Goal: Task Accomplishment & Management: Manage account settings

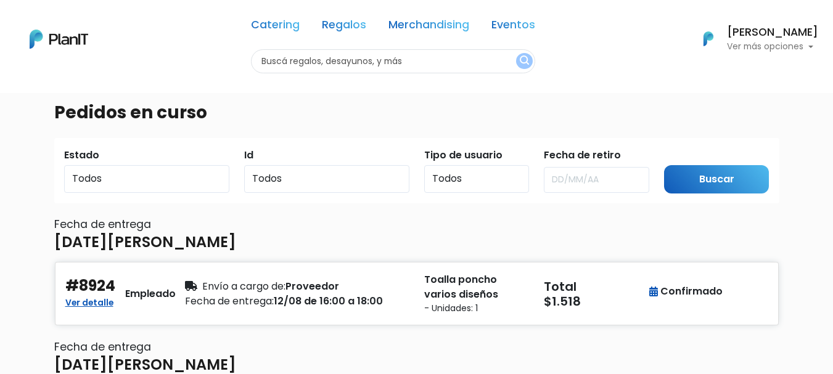
click at [792, 45] on p "Ver más opciones" at bounding box center [772, 47] width 91 height 9
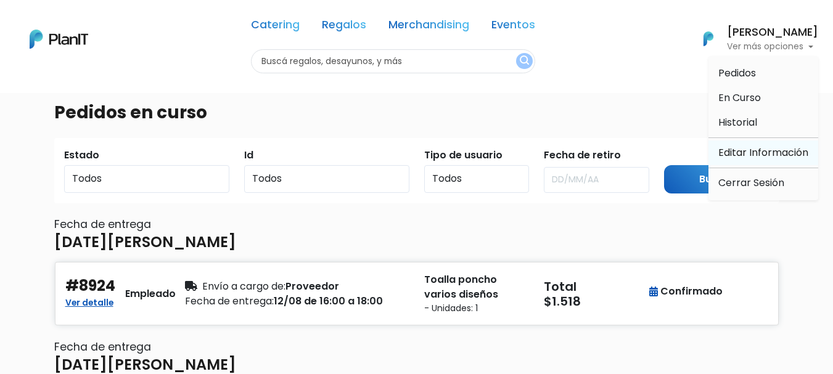
click at [741, 157] on link "Editar Información" at bounding box center [763, 153] width 110 height 25
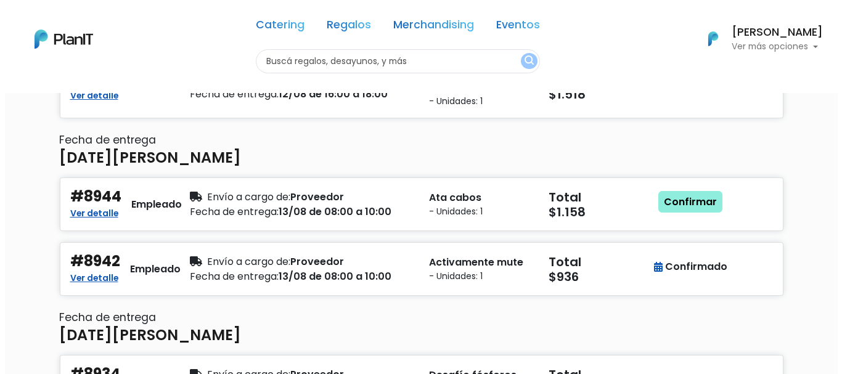
scroll to position [202, 0]
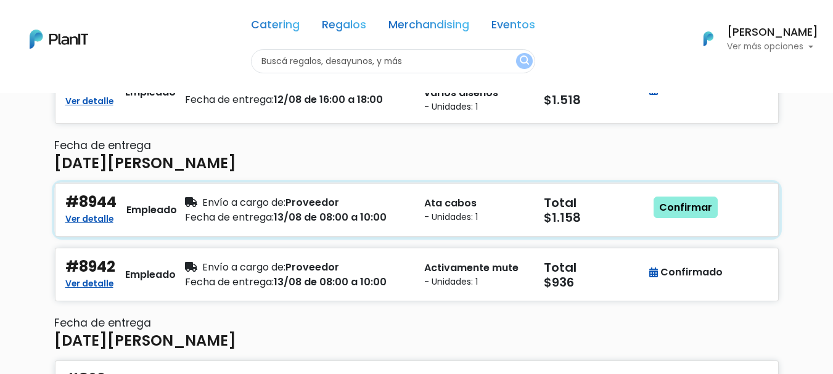
click at [356, 216] on div "Fecha de entrega: 13/08 de 08:00 a 10:00" at bounding box center [297, 217] width 224 height 15
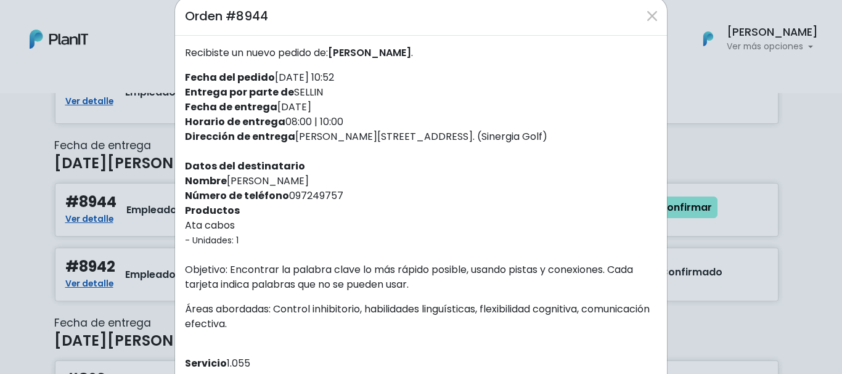
scroll to position [0, 0]
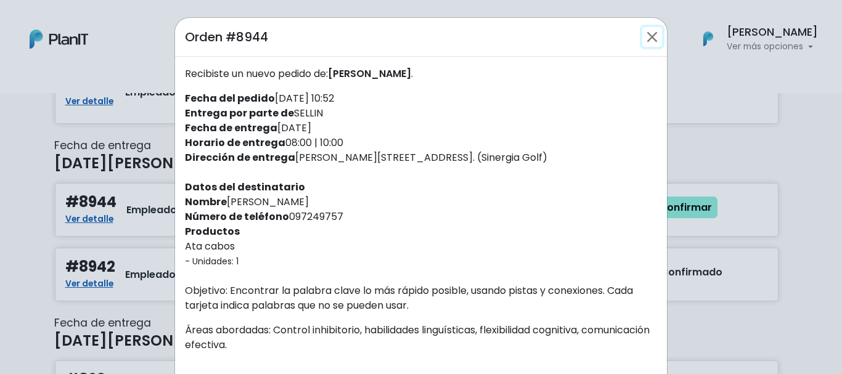
click at [656, 38] on button "Close" at bounding box center [652, 37] width 20 height 20
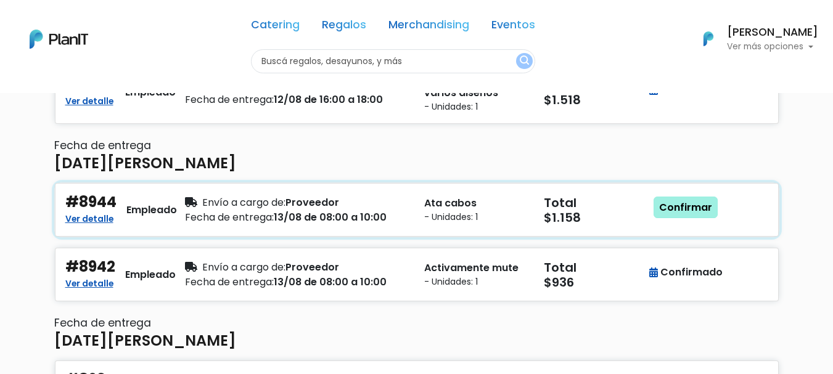
click at [696, 203] on link "Confirmar" at bounding box center [685, 208] width 64 height 22
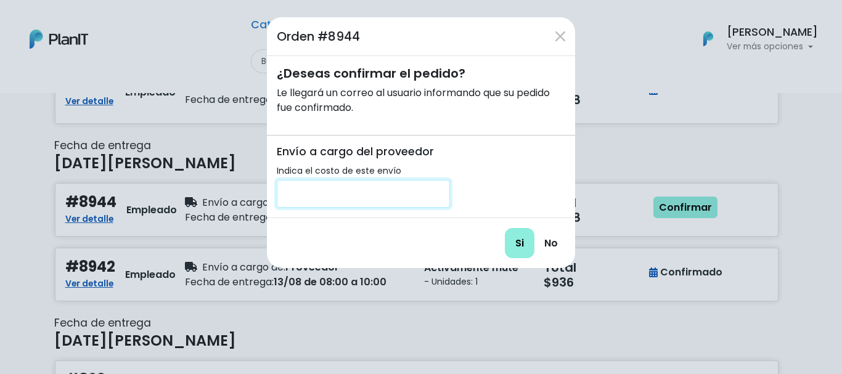
click at [387, 205] on input "number" at bounding box center [363, 194] width 173 height 28
click at [560, 36] on button "Close" at bounding box center [560, 37] width 20 height 20
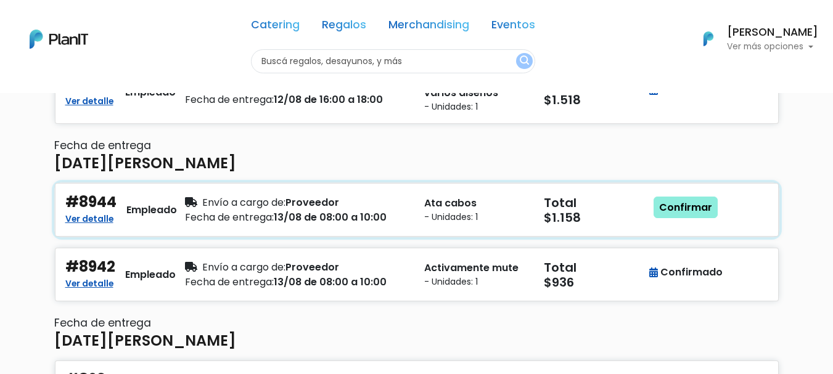
click at [337, 219] on div "Fecha de entrega: 13/08 de 08:00 a 10:00" at bounding box center [297, 217] width 224 height 15
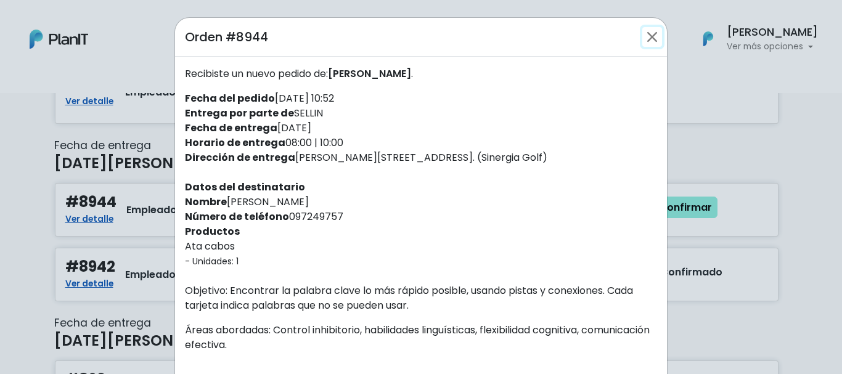
click at [646, 41] on button "Close" at bounding box center [652, 37] width 20 height 20
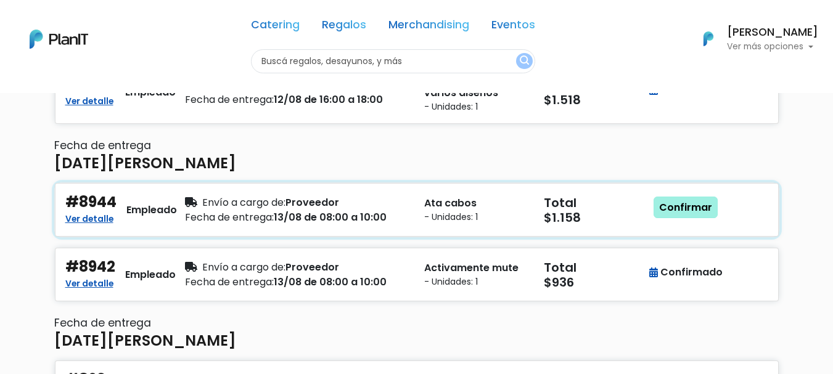
click at [662, 214] on link "Confirmar" at bounding box center [685, 208] width 64 height 22
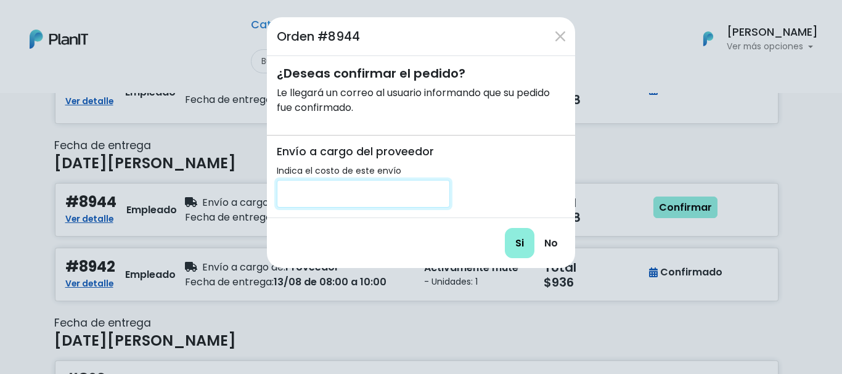
click at [358, 197] on input "number" at bounding box center [363, 194] width 173 height 28
type input "200"
click at [518, 247] on input "Si" at bounding box center [520, 243] width 30 height 30
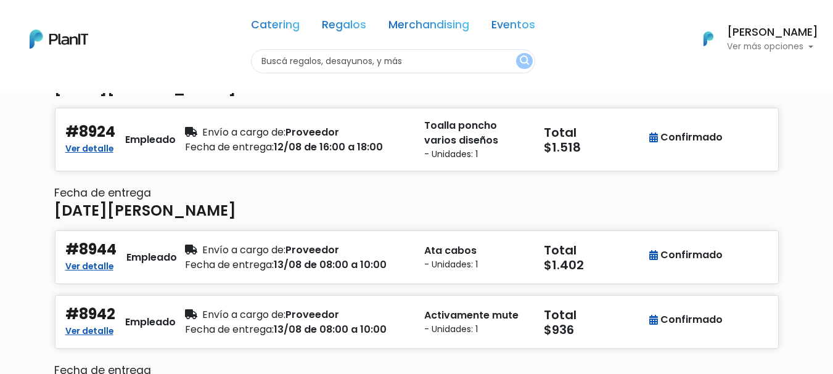
scroll to position [123, 0]
